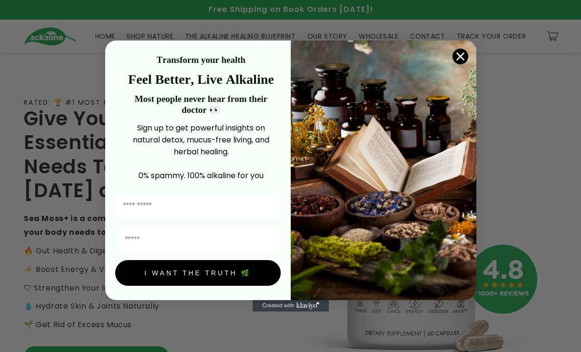
click at [192, 52] on circle "Close dialog" at bounding box center [460, 57] width 16 height 16
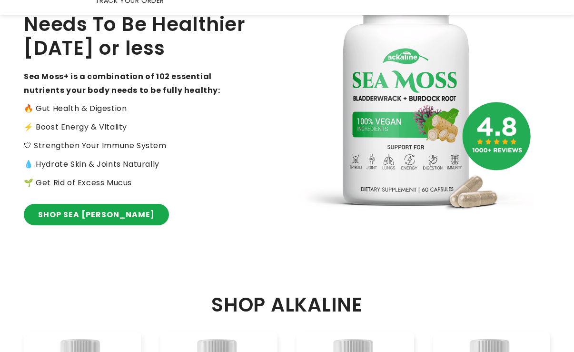
scroll to position [238, 0]
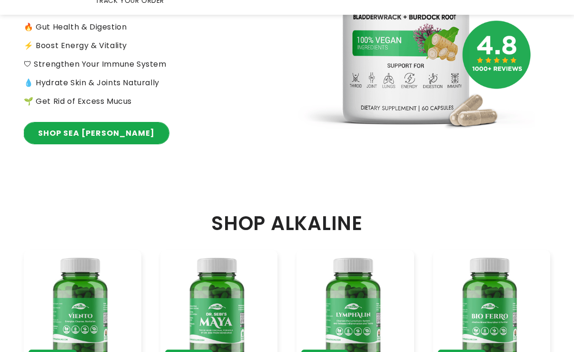
click at [98, 128] on link "SHOP SEA MOSS" at bounding box center [96, 132] width 145 height 21
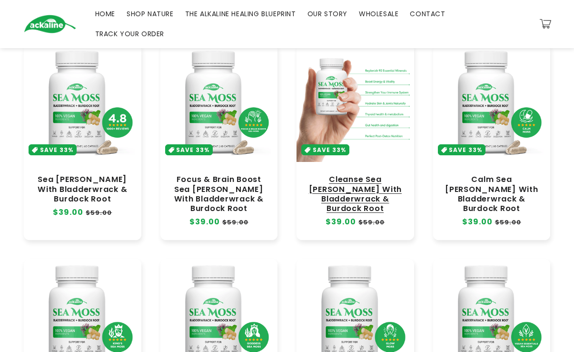
scroll to position [110, 0]
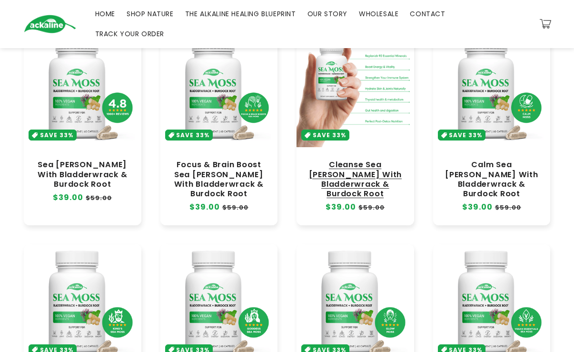
click at [350, 160] on link "Cleanse Sea [PERSON_NAME] With Bladderwrack & Burdock Root" at bounding box center [355, 179] width 99 height 39
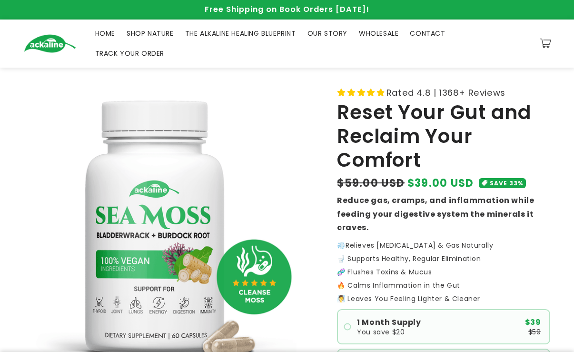
scroll to position [49, 0]
